Goal: Check status

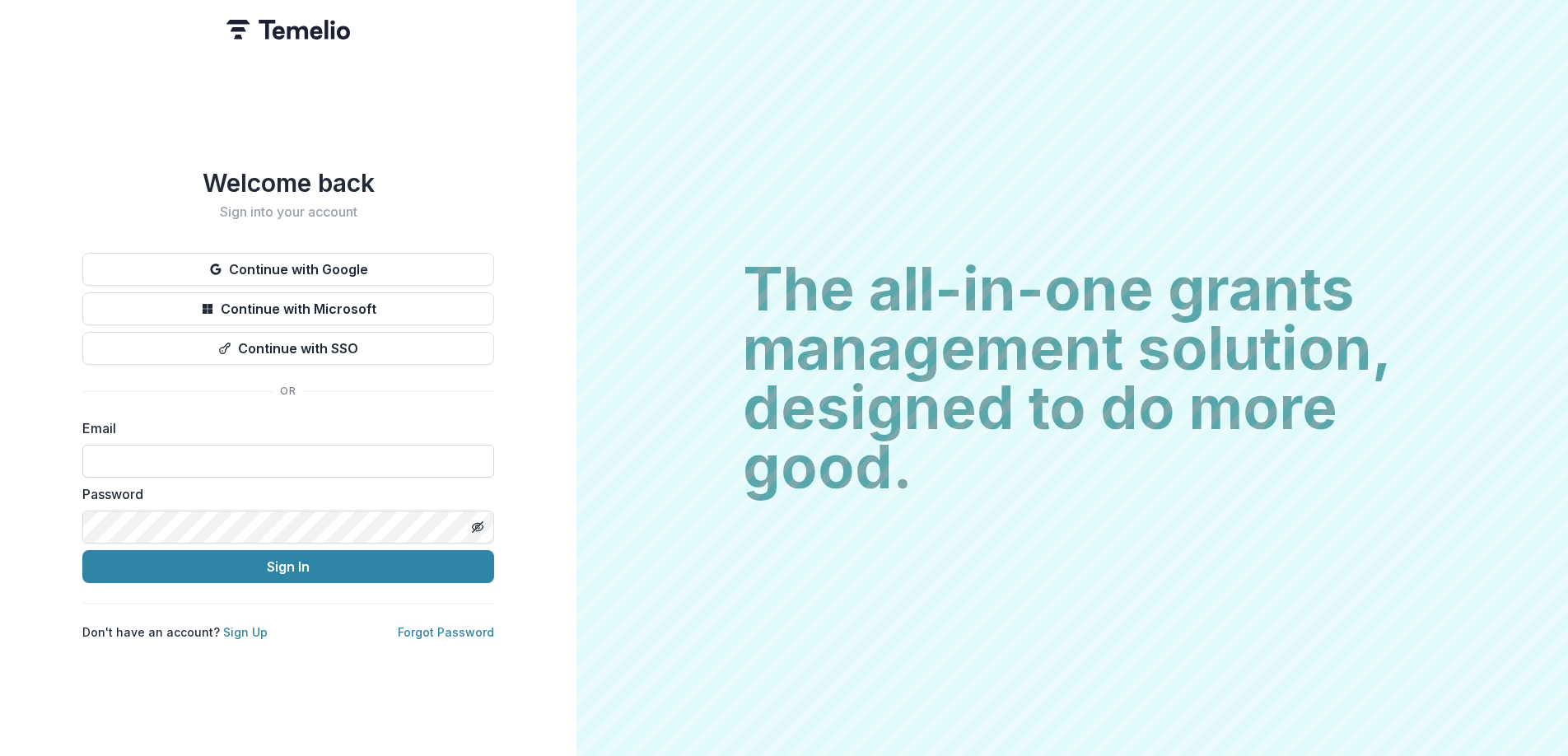
click at [160, 455] on input at bounding box center [288, 461] width 412 height 33
type input "**********"
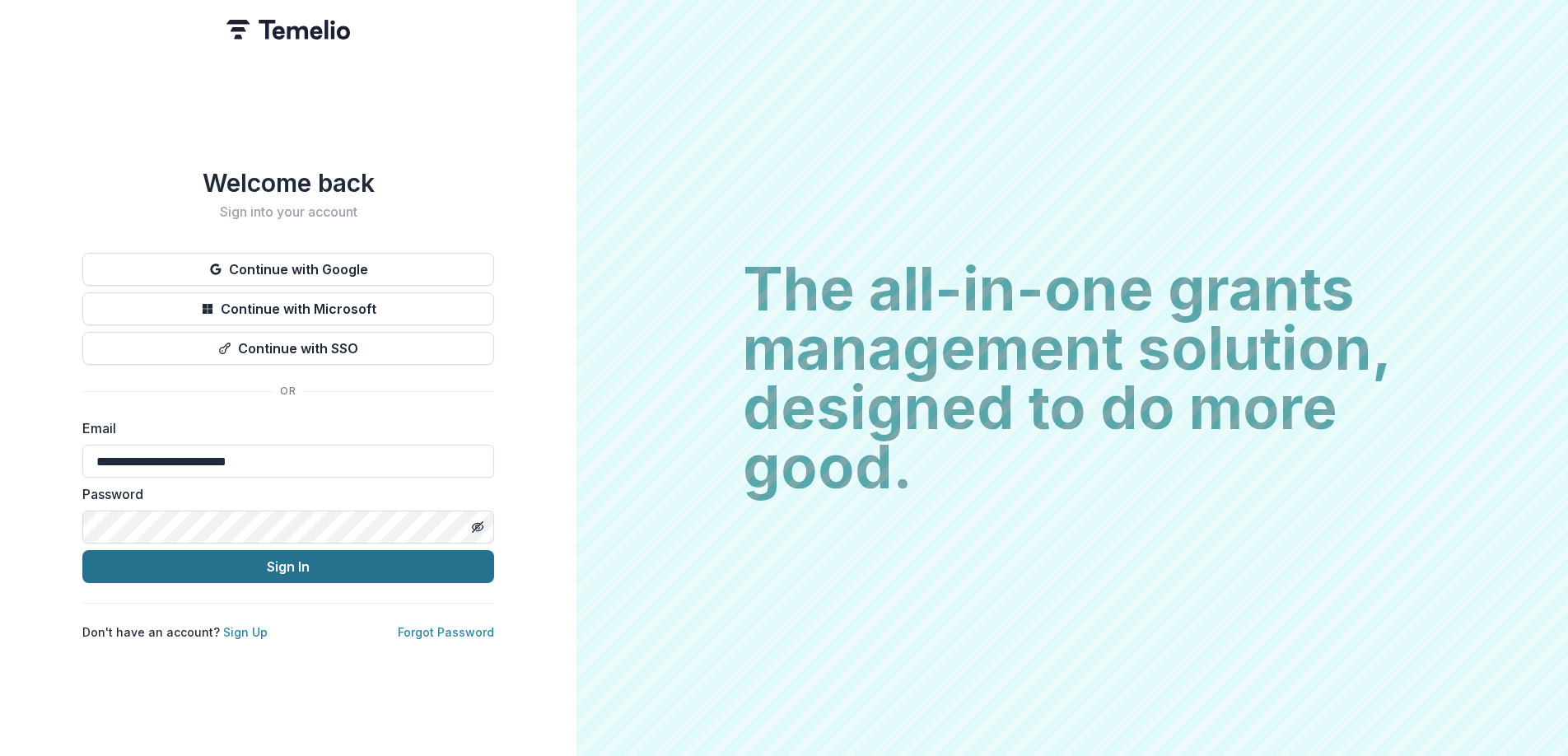
click at [215, 561] on button "Sign In" at bounding box center [288, 566] width 412 height 33
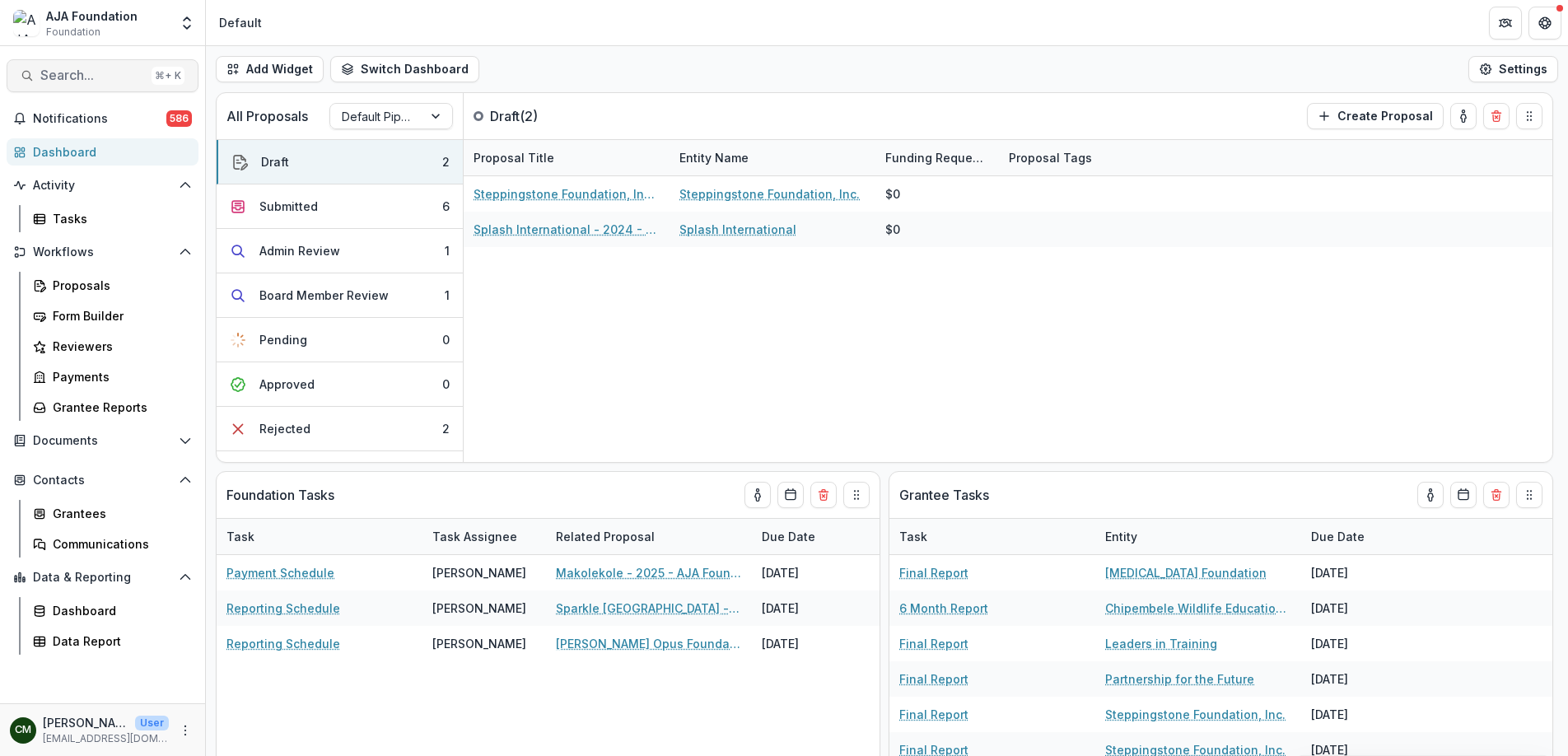
click at [86, 68] on span "Search..." at bounding box center [93, 76] width 105 height 15
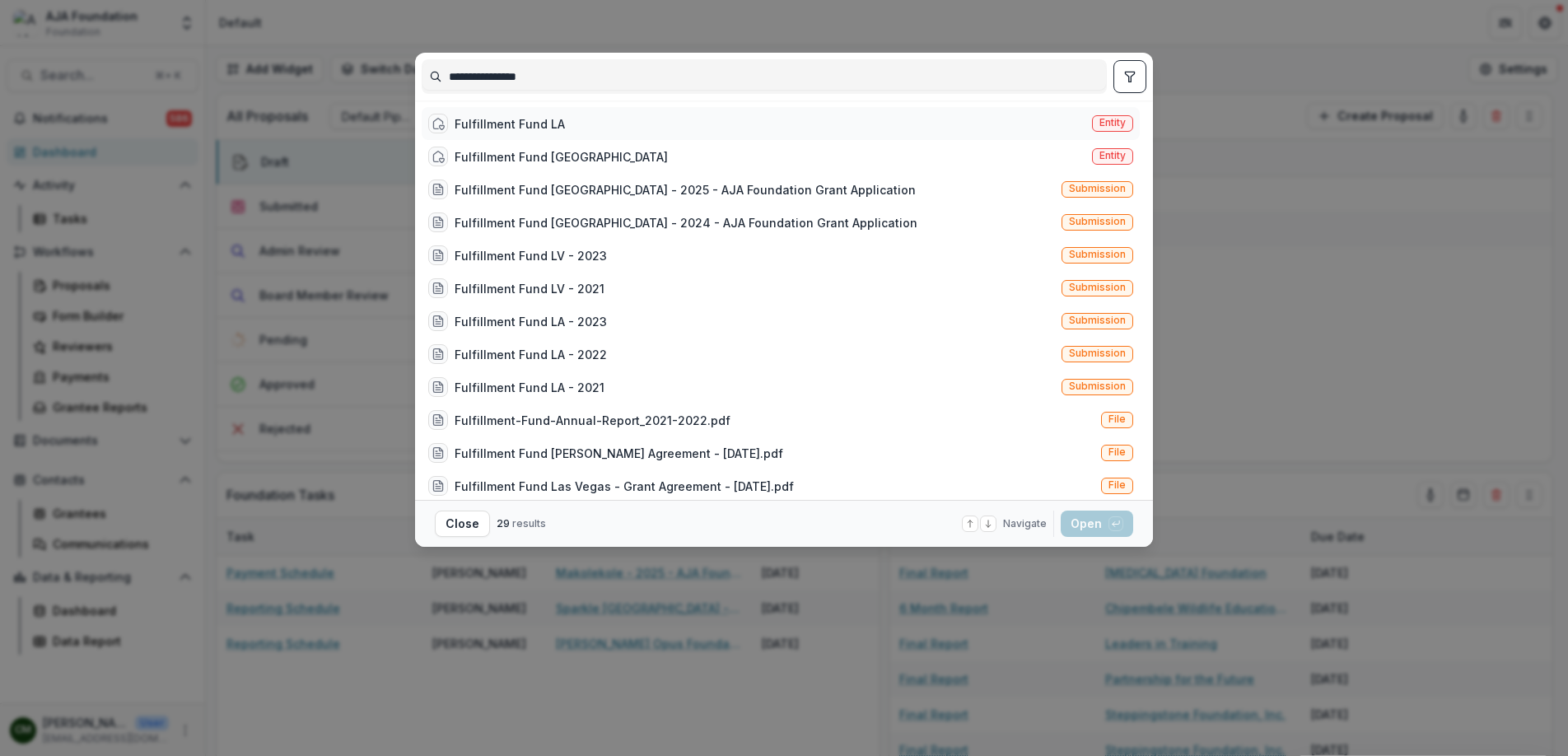
scroll to position [11, 0]
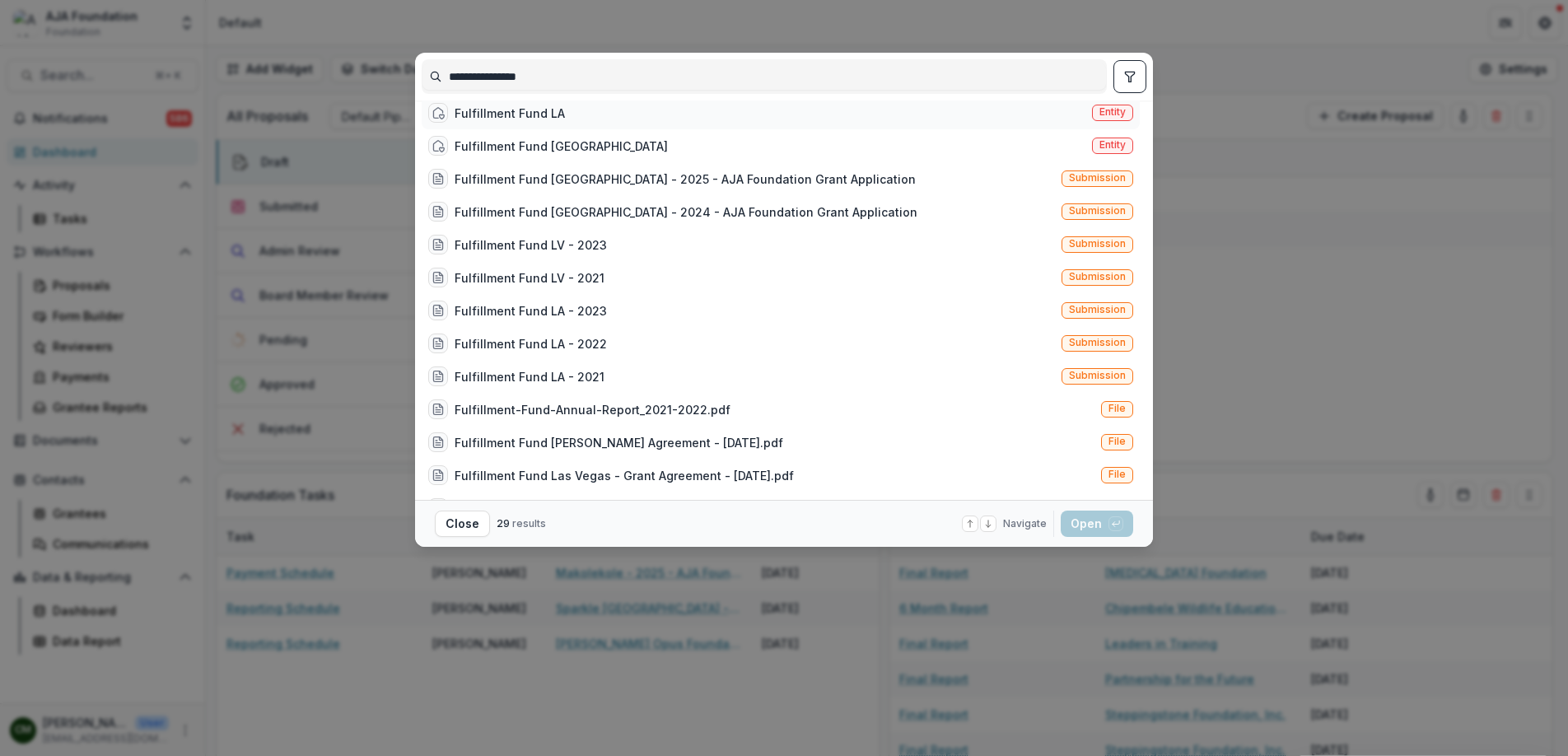
type input "**********"
click at [485, 109] on div "Fulfillment Fund LA" at bounding box center [509, 113] width 110 height 17
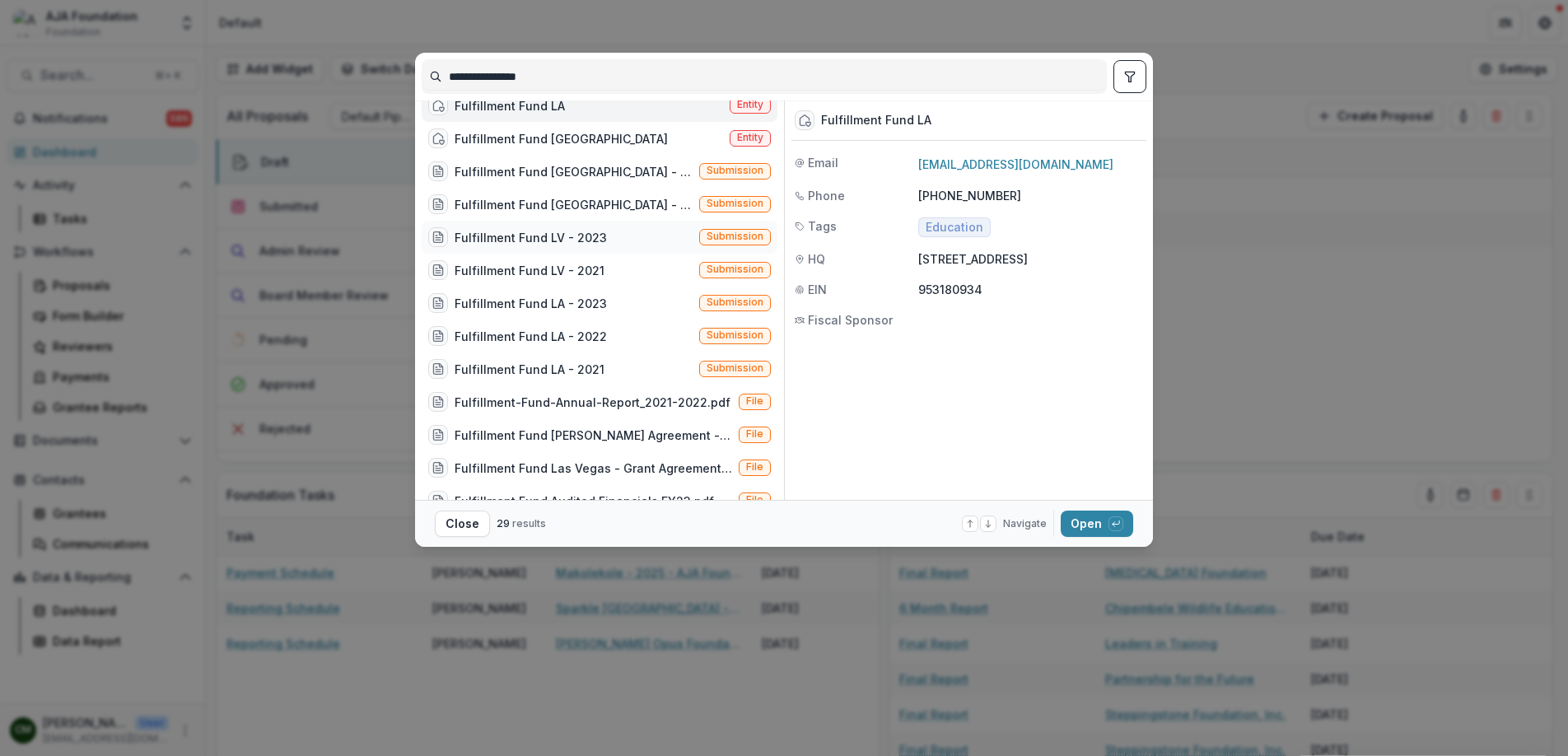
scroll to position [0, 0]
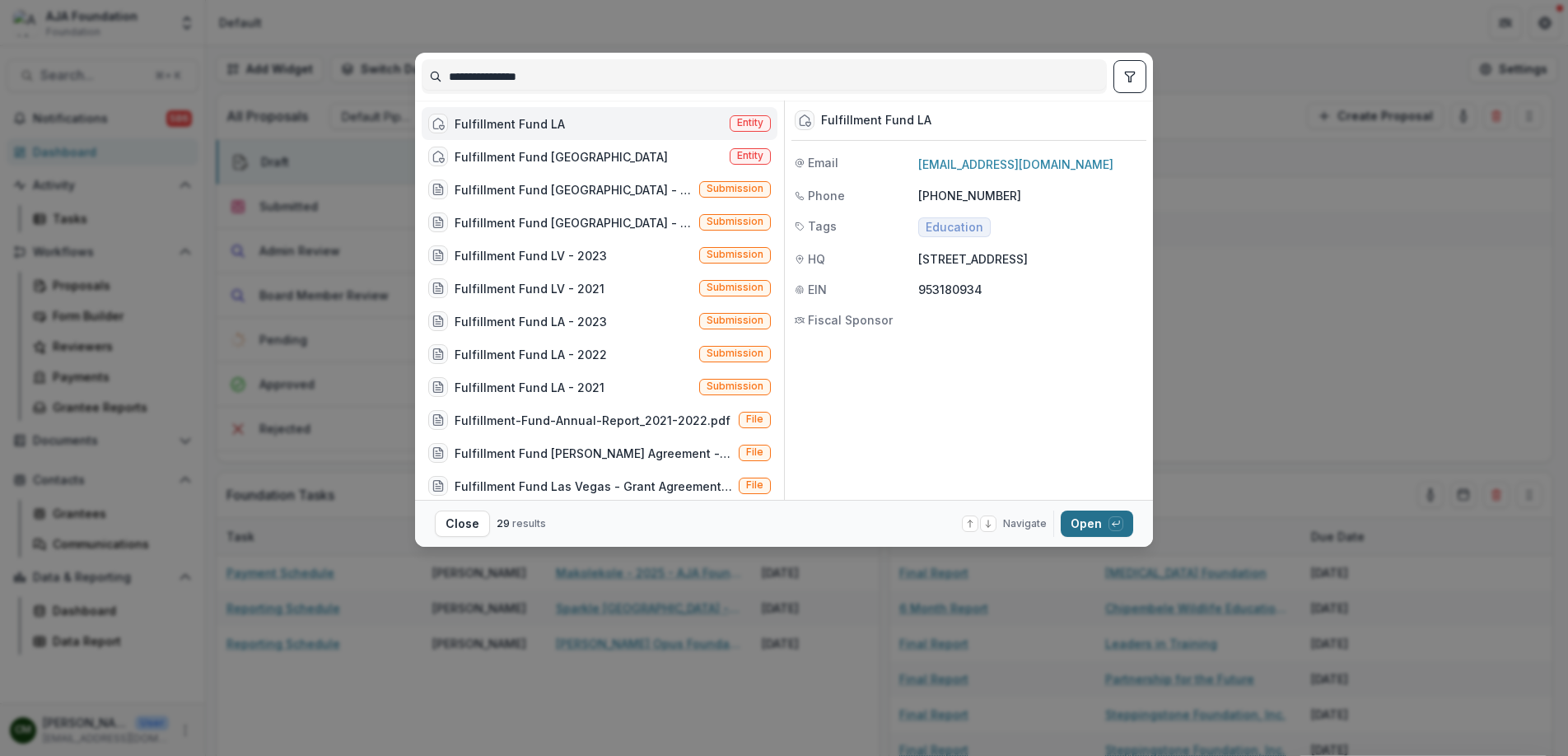
click at [1088, 528] on button "Open with enter key" at bounding box center [1096, 523] width 73 height 26
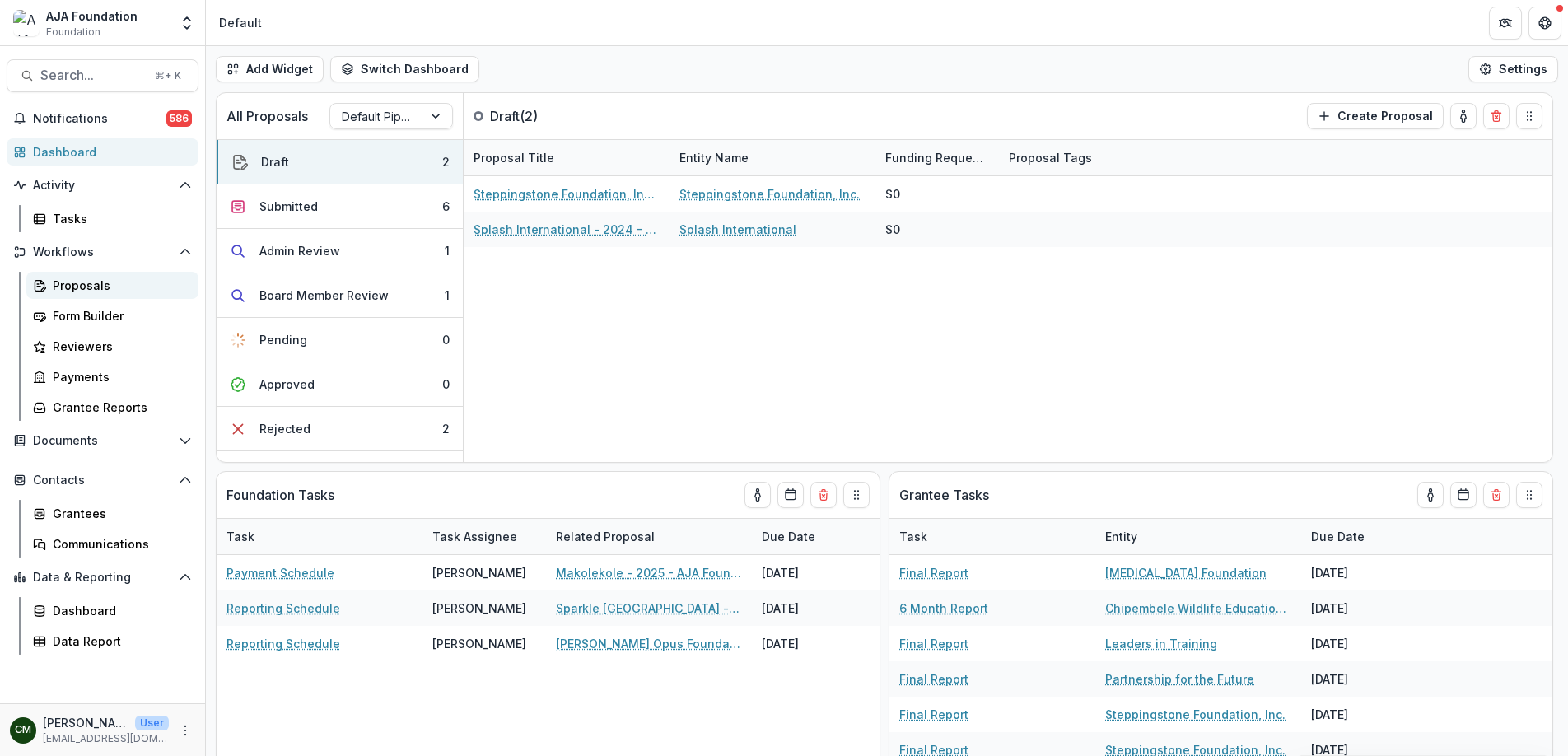
click at [80, 277] on div "Proposals" at bounding box center [118, 286] width 133 height 17
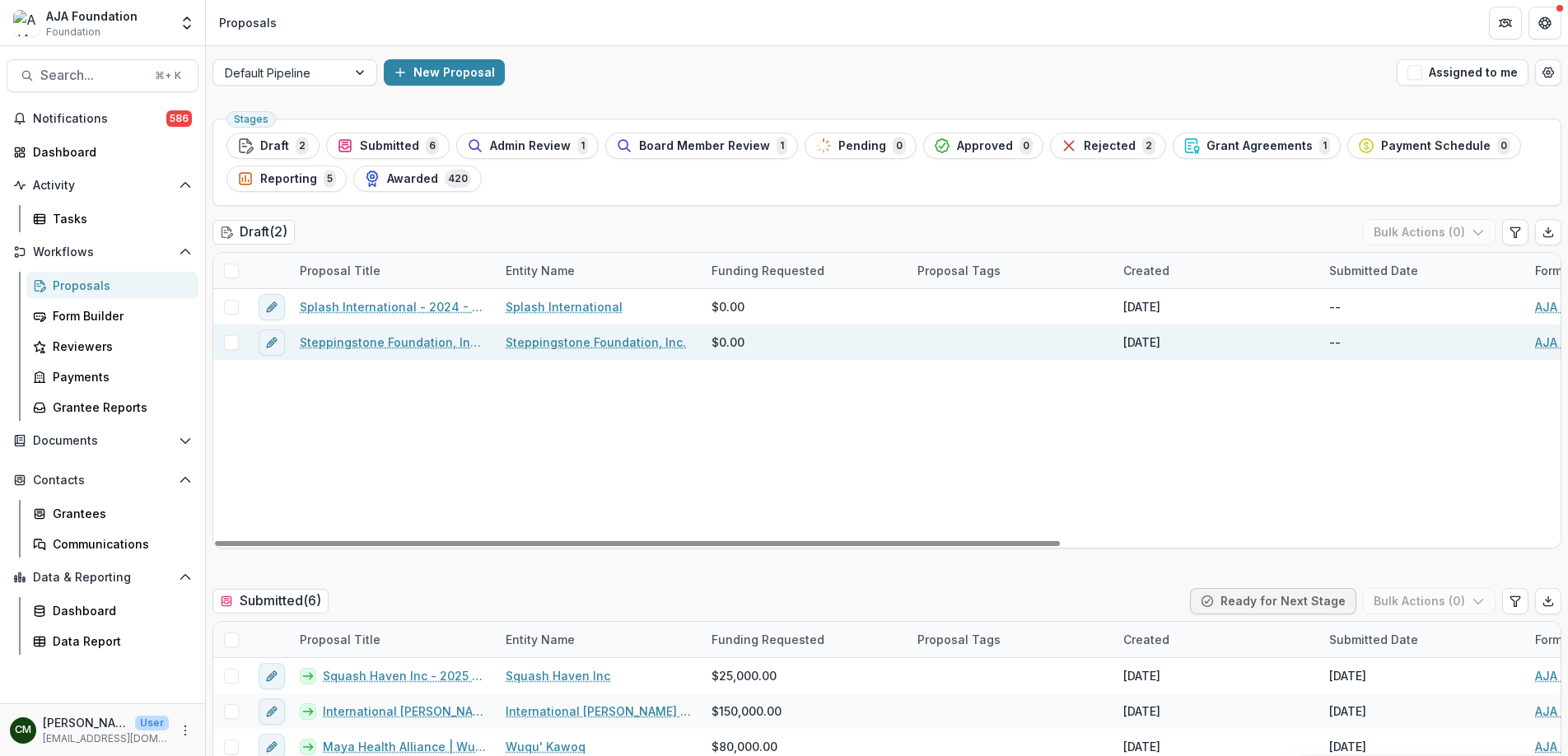
click at [384, 344] on link "Steppingstone Foundation, Inc. - 2025 - AJA Foundation Grant Application" at bounding box center [392, 342] width 186 height 17
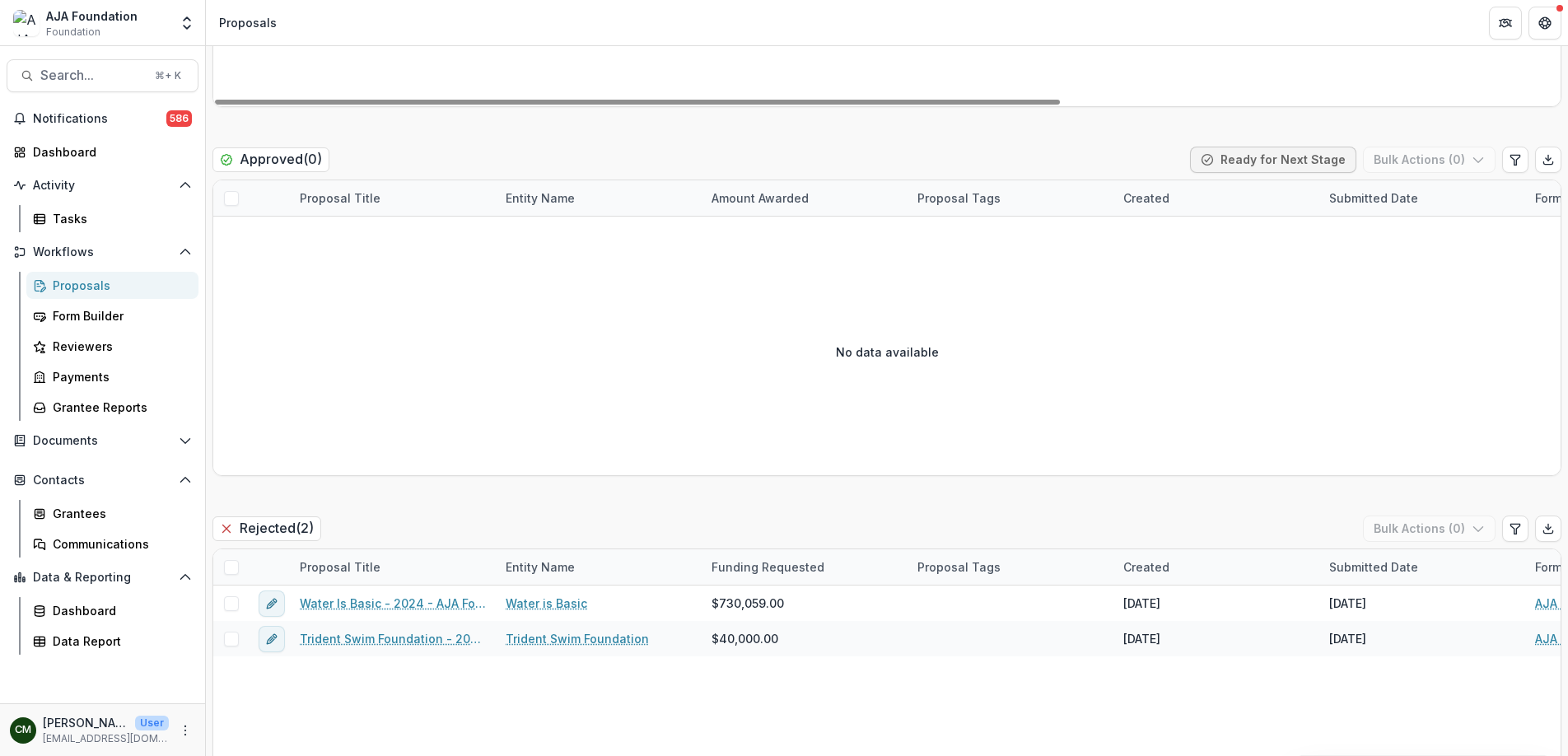
scroll to position [1929, 0]
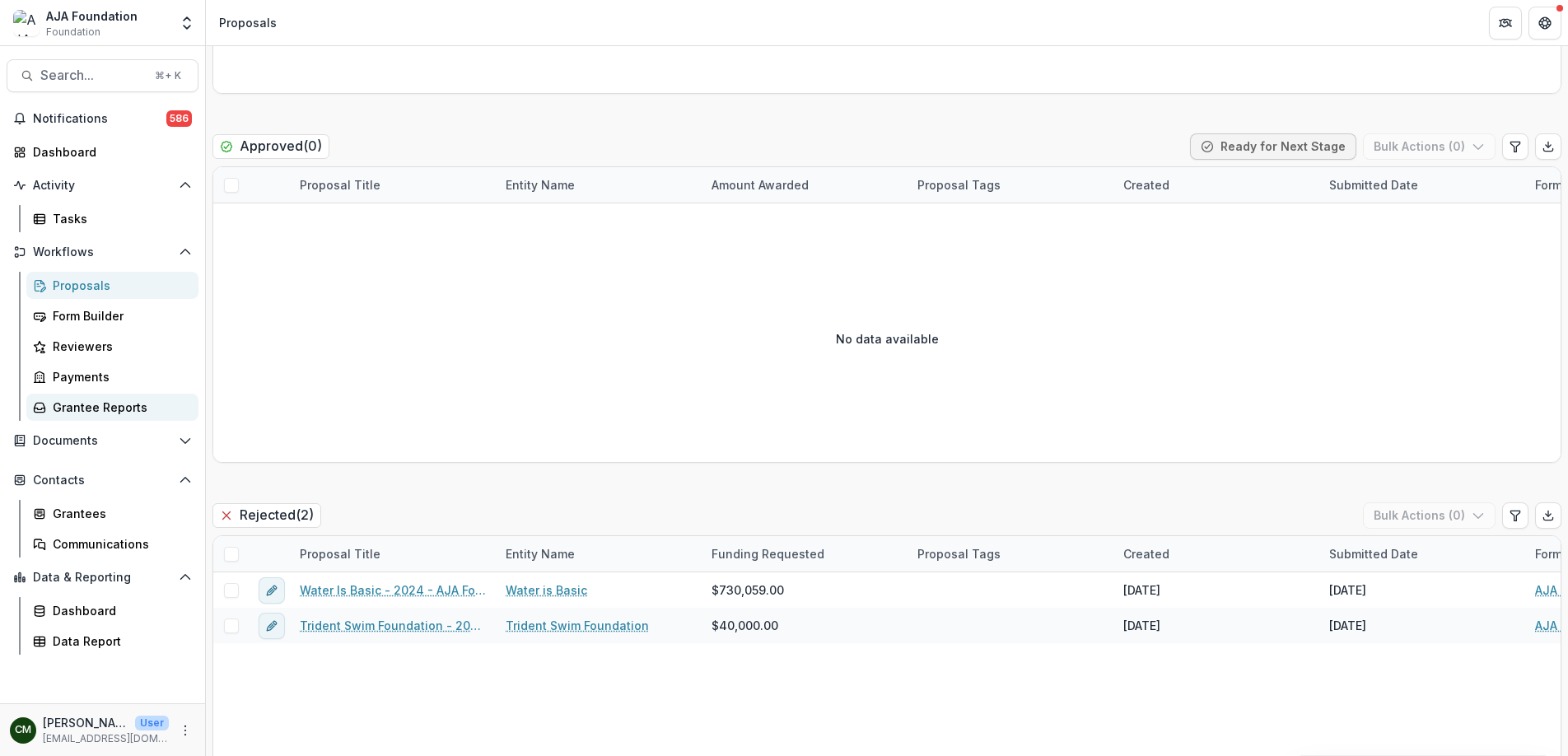
click at [107, 413] on div "Grantee Reports" at bounding box center [118, 408] width 133 height 17
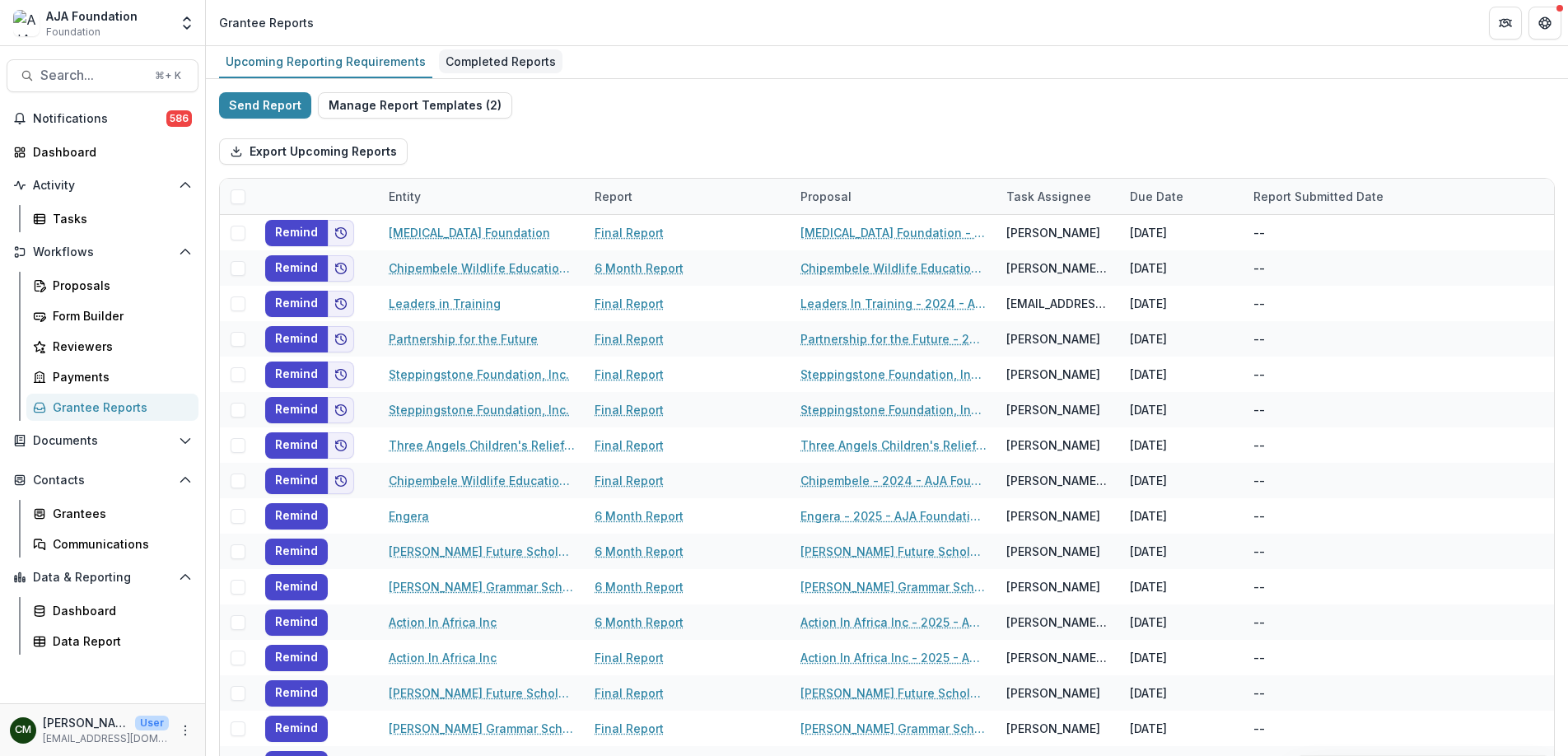
click at [492, 67] on div "Completed Reports" at bounding box center [501, 61] width 124 height 24
